Goal: Task Accomplishment & Management: Manage account settings

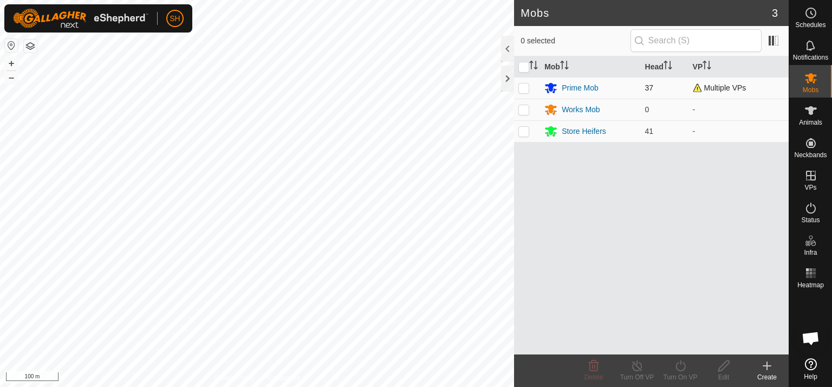
click at [525, 86] on p-checkbox at bounding box center [523, 87] width 11 height 9
checkbox input "true"
click at [637, 364] on icon at bounding box center [637, 365] width 14 height 13
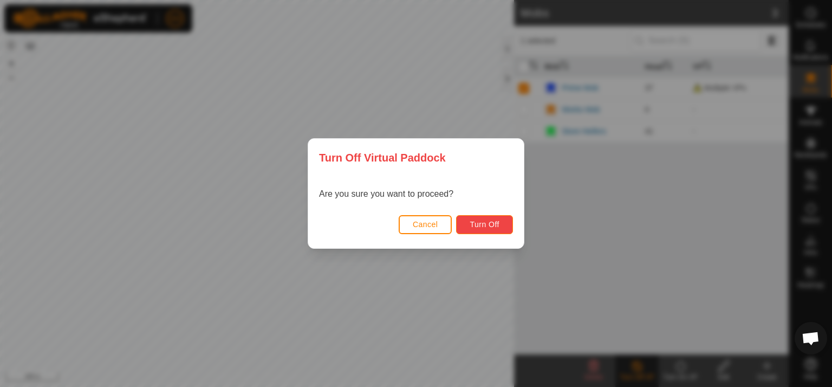
click at [485, 220] on span "Turn Off" at bounding box center [485, 224] width 30 height 9
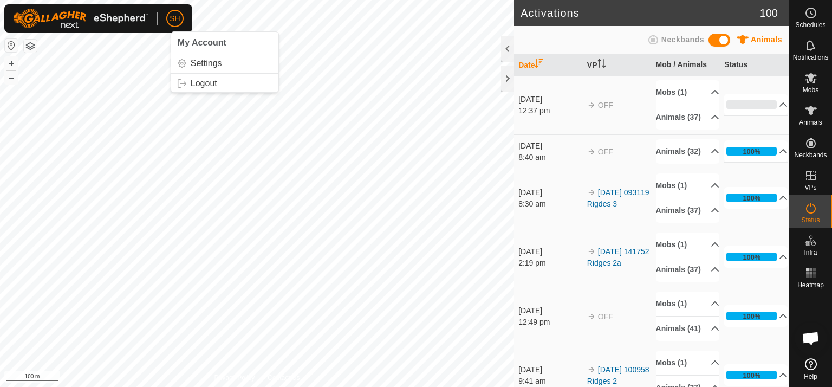
click at [172, 15] on span "SH" at bounding box center [175, 18] width 10 height 11
click at [196, 84] on link "Logout" at bounding box center [224, 83] width 107 height 17
